Goal: Entertainment & Leisure: Consume media (video, audio)

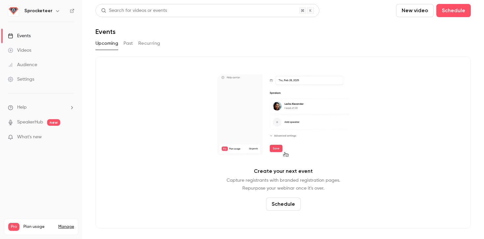
click at [43, 68] on link "Audience" at bounding box center [41, 65] width 82 height 14
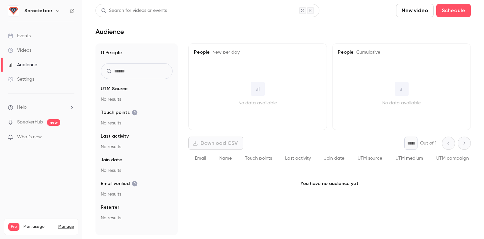
click at [46, 51] on link "Videos" at bounding box center [41, 50] width 82 height 14
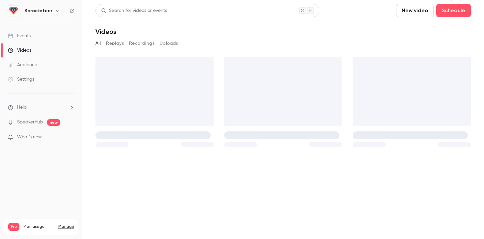
click at [55, 13] on icon "button" at bounding box center [57, 10] width 5 height 5
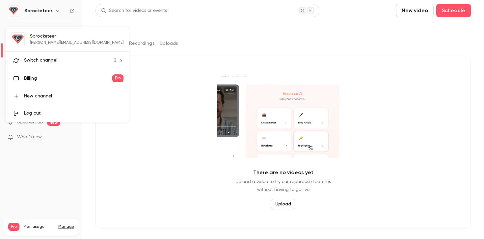
click at [52, 55] on li "Switch channel 2" at bounding box center [67, 60] width 123 height 17
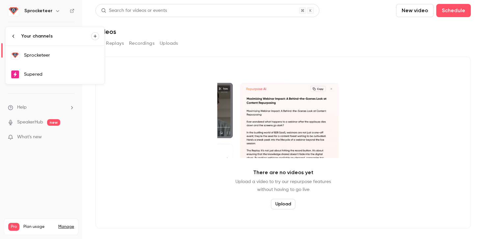
click at [52, 81] on link "Supered" at bounding box center [55, 74] width 99 height 19
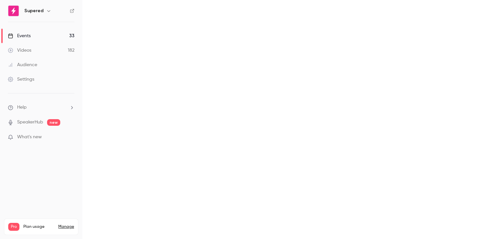
click at [129, 42] on main "Search for videos or events New video Schedule Events Upcoming Past Recurring" at bounding box center [283, 119] width 402 height 239
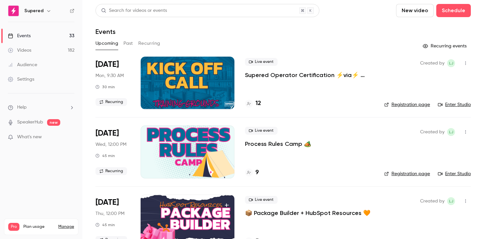
click at [131, 43] on button "Past" at bounding box center [129, 43] width 10 height 11
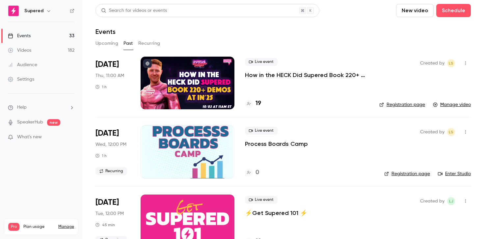
click at [186, 88] on div at bounding box center [188, 83] width 94 height 53
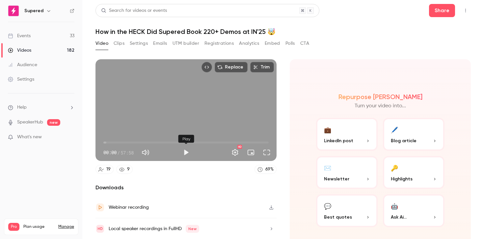
click at [184, 151] on button "Play" at bounding box center [186, 152] width 13 height 13
click at [264, 152] on button "Full screen" at bounding box center [266, 152] width 13 height 13
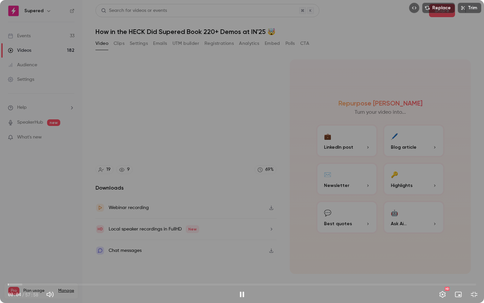
click at [16, 239] on span "00:04" at bounding box center [242, 284] width 469 height 11
click at [15, 239] on span "01:02" at bounding box center [16, 284] width 2 height 2
click at [12, 239] on span "00:31" at bounding box center [12, 284] width 2 height 2
click at [11, 239] on span "00:19" at bounding box center [11, 284] width 2 height 2
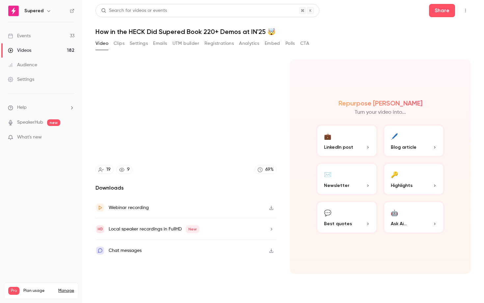
click at [242, 191] on video at bounding box center [242, 151] width 484 height 303
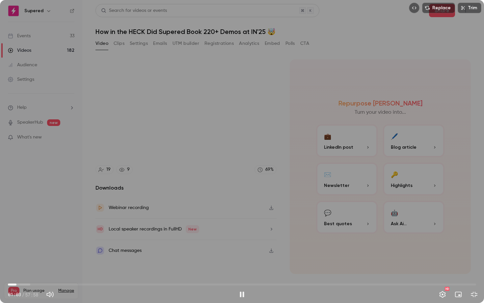
click at [235, 146] on div "Replace Trim 01:03 01:03 / 57:58 HD" at bounding box center [242, 151] width 484 height 303
click at [235, 140] on div "Replace Trim 01:03 01:03 / 57:58 HD" at bounding box center [242, 151] width 484 height 303
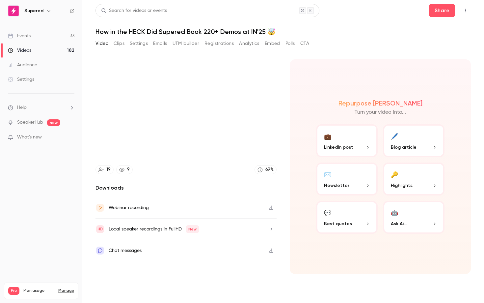
click at [235, 140] on video at bounding box center [242, 151] width 484 height 303
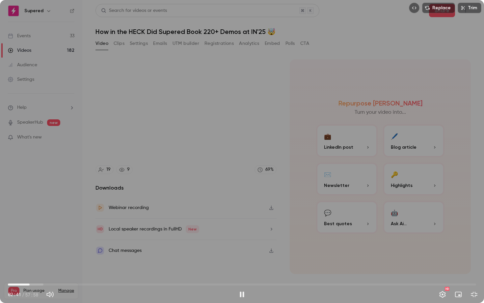
click at [229, 126] on div "Replace Trim 02:41 02:41 / 57:58 HD" at bounding box center [242, 151] width 484 height 303
click at [230, 137] on div "Replace Trim 02:41 02:41 / 57:58 HD" at bounding box center [242, 151] width 484 height 303
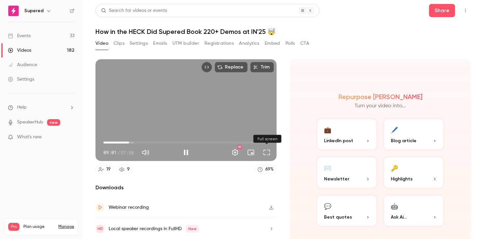
click at [264, 151] on button "Full screen" at bounding box center [266, 152] width 13 height 13
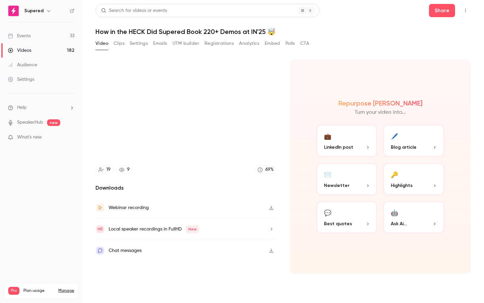
type input "*****"
click at [468, 239] on button "Exit full screen" at bounding box center [474, 294] width 13 height 13
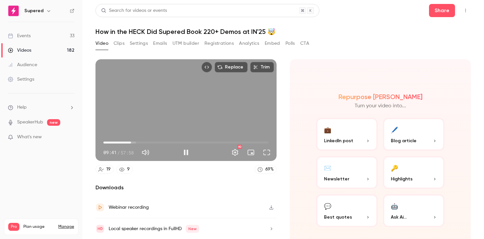
click at [235, 79] on div "Replace Trim 09:41 09:41 / 57:58 HD" at bounding box center [186, 110] width 181 height 102
click at [186, 148] on button "Play" at bounding box center [186, 152] width 13 height 13
click at [270, 154] on button "Full screen" at bounding box center [266, 152] width 13 height 13
click at [267, 152] on button "Full screen" at bounding box center [266, 152] width 13 height 13
click at [229, 96] on div "Replace Trim 13:39 13:39 / 57:58 HD" at bounding box center [186, 110] width 181 height 102
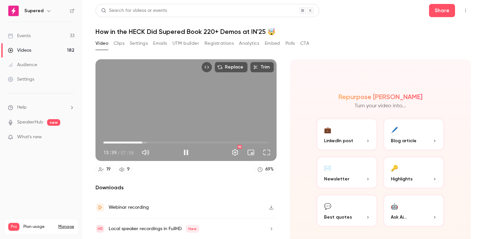
type input "***"
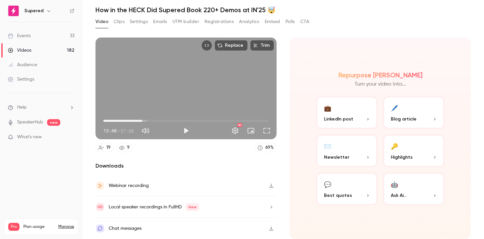
click at [128, 146] on div "9" at bounding box center [128, 147] width 3 height 7
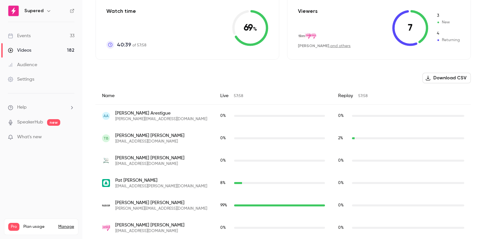
scroll to position [402, 0]
